Goal: Communication & Community: Ask a question

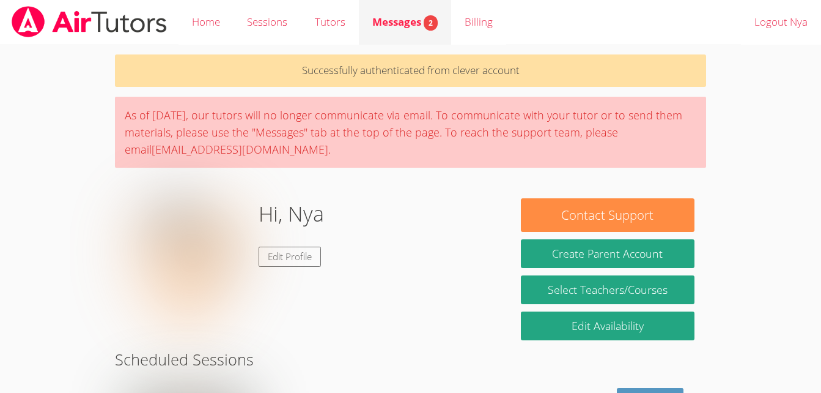
click at [410, 39] on link "Messages 2" at bounding box center [405, 22] width 92 height 45
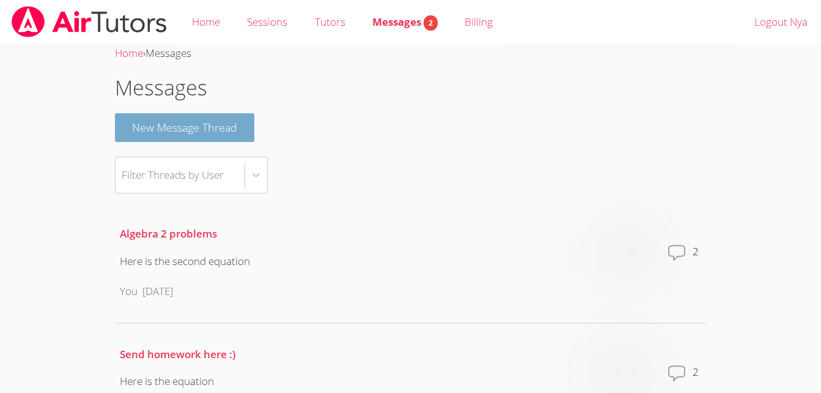
click at [223, 117] on button "New Message Thread" at bounding box center [184, 127] width 139 height 29
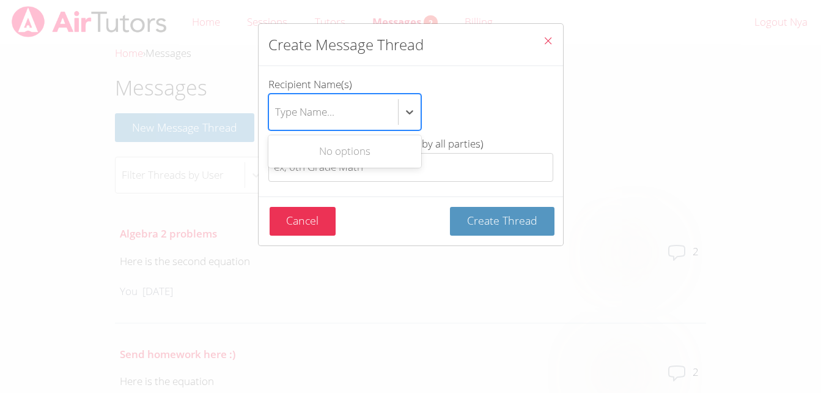
drag, startPoint x: 379, startPoint y: 128, endPoint x: 368, endPoint y: 121, distance: 13.2
click at [368, 121] on div "Type Name..." at bounding box center [333, 111] width 129 height 35
click at [276, 121] on input "Recipient Name(s) Use Up and Down to choose options, press Enter to select the …" at bounding box center [275, 112] width 1 height 28
click at [368, 121] on div "Type Name..." at bounding box center [333, 111] width 129 height 35
click at [276, 121] on input "Recipient Name(s) Select is focused ,type to refine list, press Down to open th…" at bounding box center [275, 112] width 1 height 28
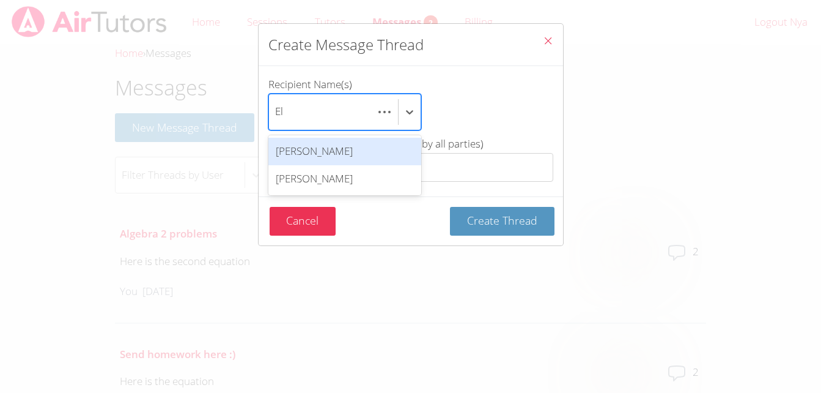
scroll to position [0, 6]
type input "Elle"
click at [369, 141] on div "[PERSON_NAME]" at bounding box center [344, 152] width 153 height 28
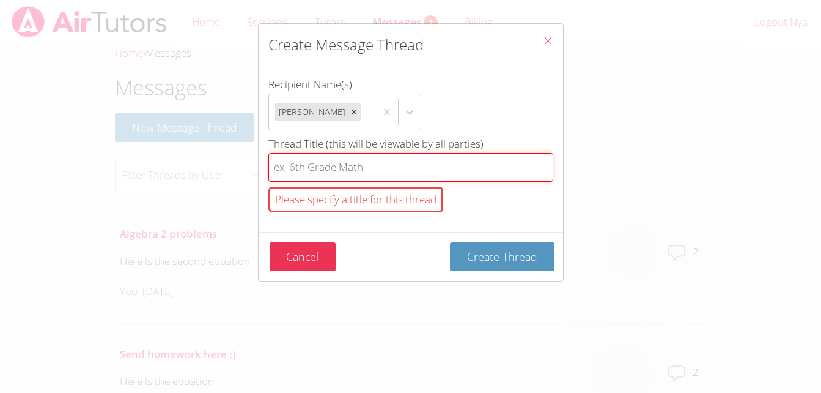
click at [367, 158] on input "Thread Title (this will be viewable by all parties) Please specify a title for …" at bounding box center [410, 167] width 285 height 29
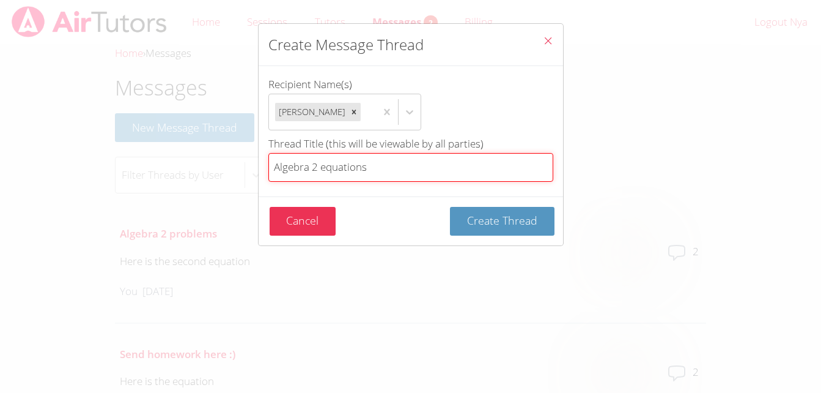
type input "Algebra 2 equations"
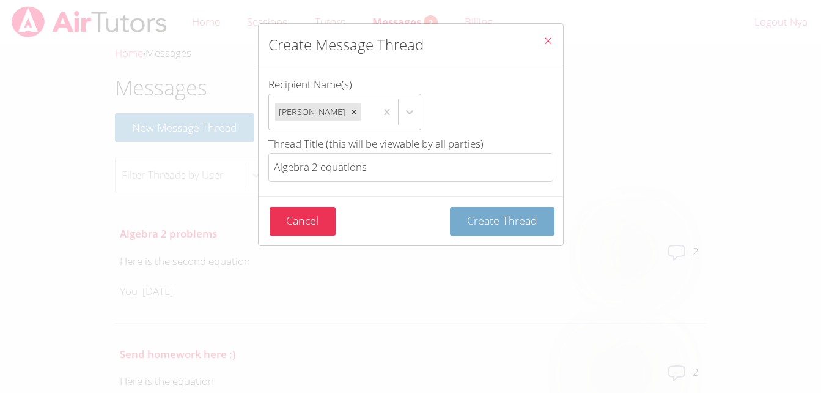
click at [495, 223] on span "Create Thread" at bounding box center [502, 220] width 70 height 15
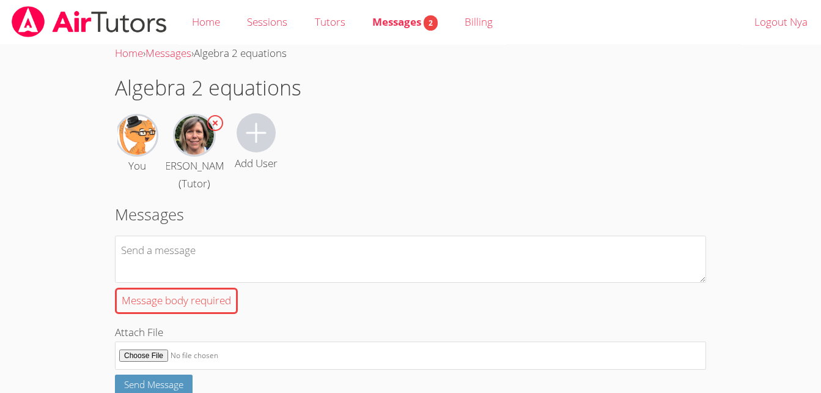
click at [452, 234] on div "Messages Message body required Attach File Send Message" at bounding box center [410, 298] width 591 height 192
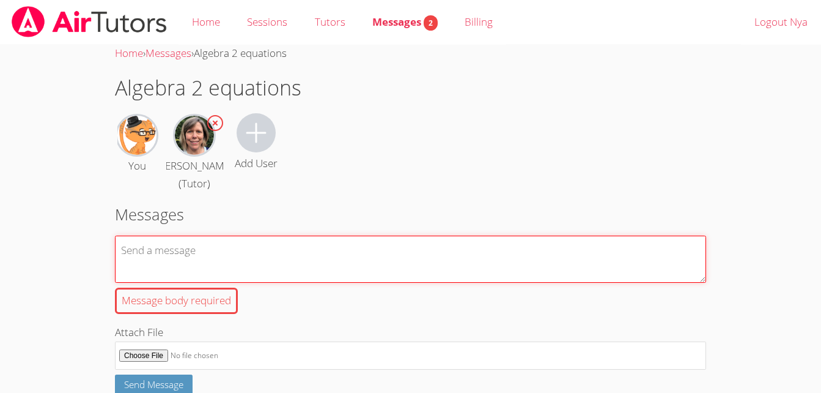
click at [449, 250] on textarea "Message body required" at bounding box center [410, 258] width 591 height 47
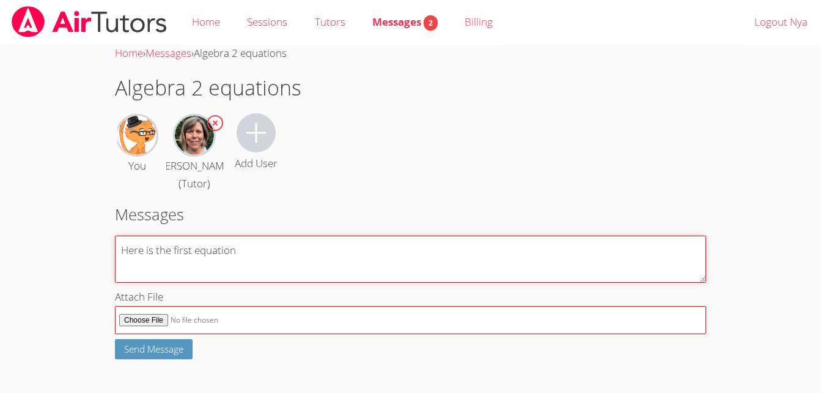
type textarea "Here is the first equation"
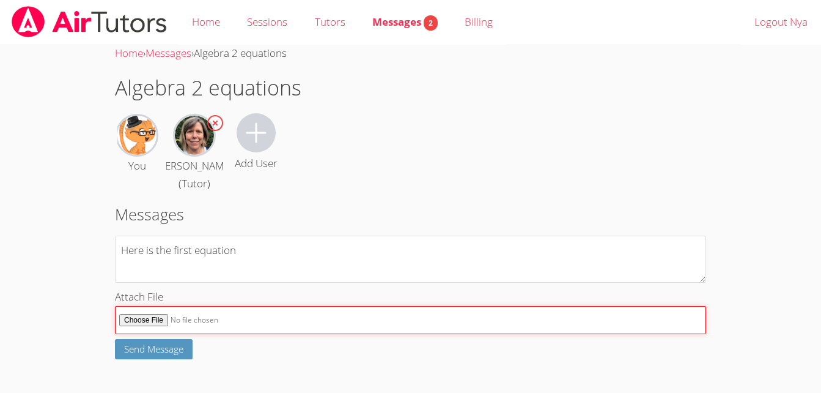
click at [156, 320] on input "Attach File" at bounding box center [410, 320] width 591 height 29
type input "C:\fakepath\Screenshot_23-9-2025_102352_r07.core.learn.edgenuity.com.jpeg"
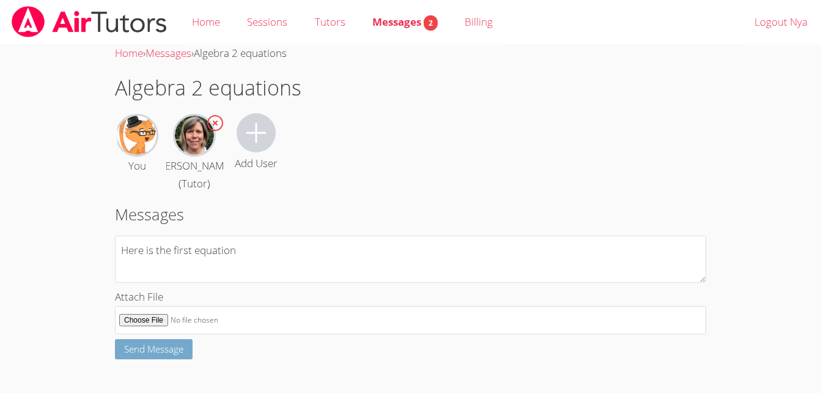
click at [174, 347] on span "Send Message" at bounding box center [153, 348] width 59 height 12
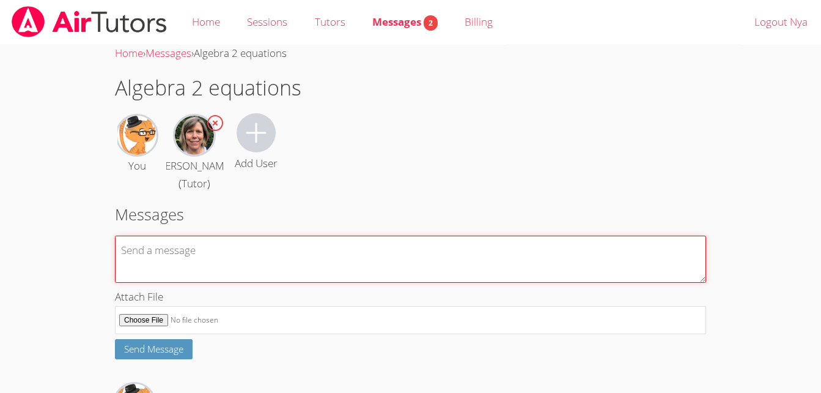
click at [237, 253] on textarea at bounding box center [410, 258] width 591 height 47
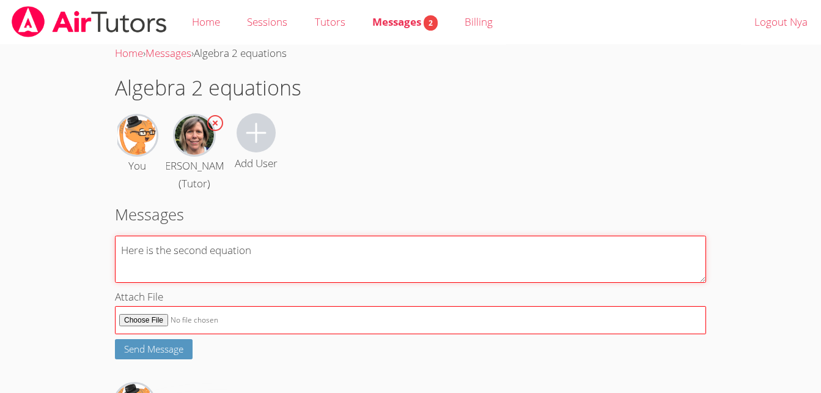
type textarea "Here is the second equation"
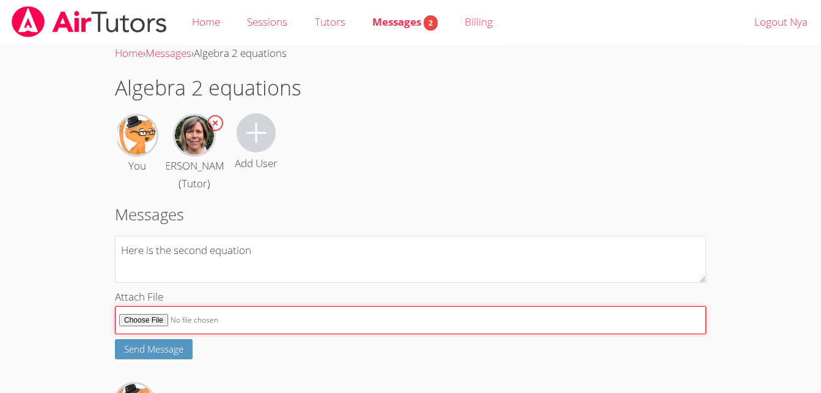
click at [156, 321] on input "Attach File" at bounding box center [410, 320] width 591 height 29
type input "C:\fakepath\Screenshot_23-9-2025_102418_r07.core.learn.edgenuity.com.jpeg"
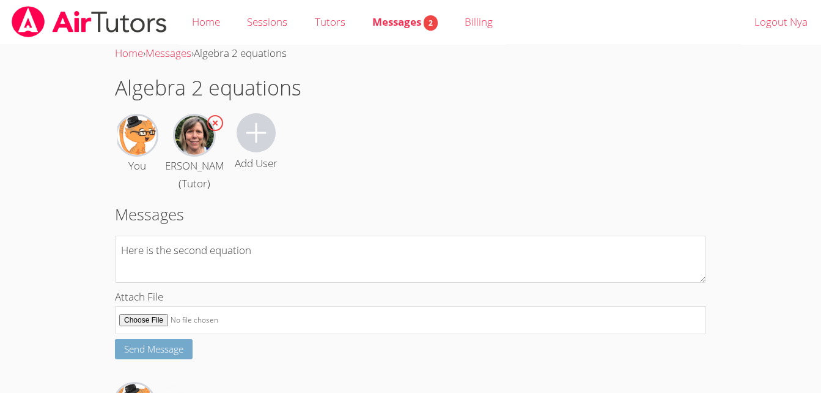
click at [172, 342] on span "Send Message" at bounding box center [153, 348] width 59 height 12
